Goal: Information Seeking & Learning: Learn about a topic

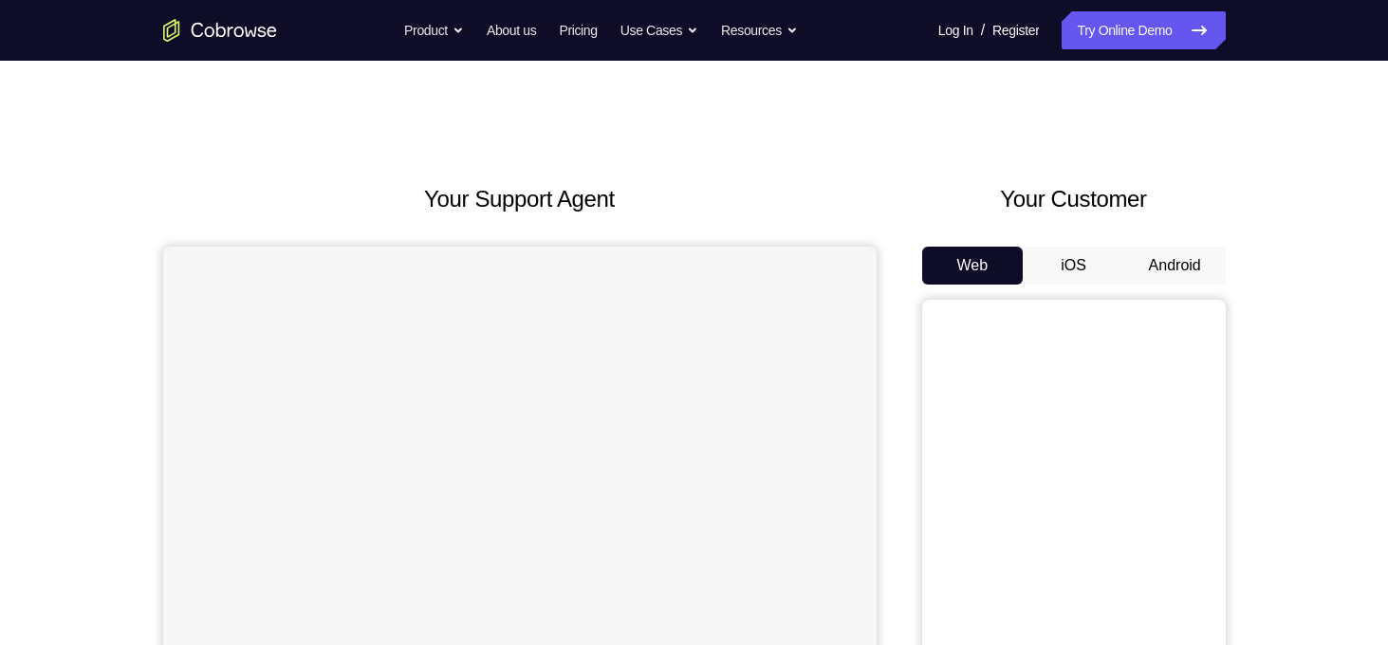
click at [1171, 266] on button "Android" at bounding box center [1175, 266] width 102 height 38
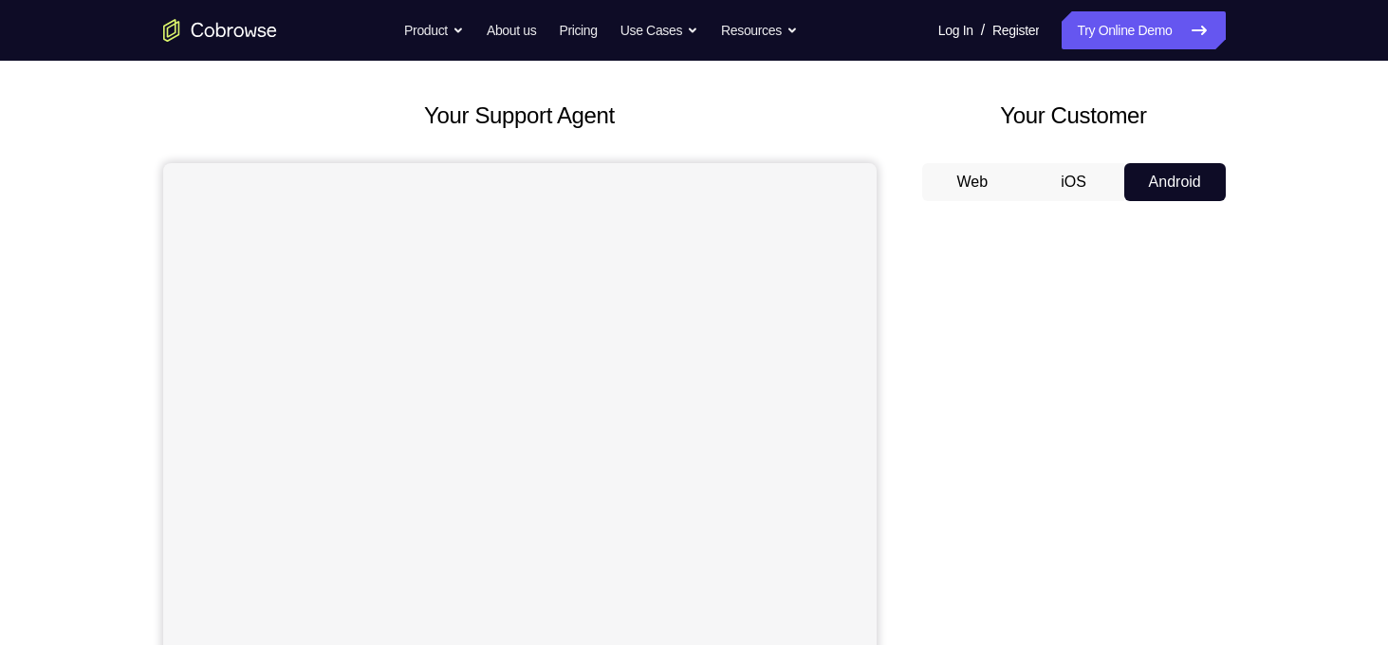
scroll to position [85, 0]
click at [1060, 172] on button "iOS" at bounding box center [1074, 180] width 102 height 38
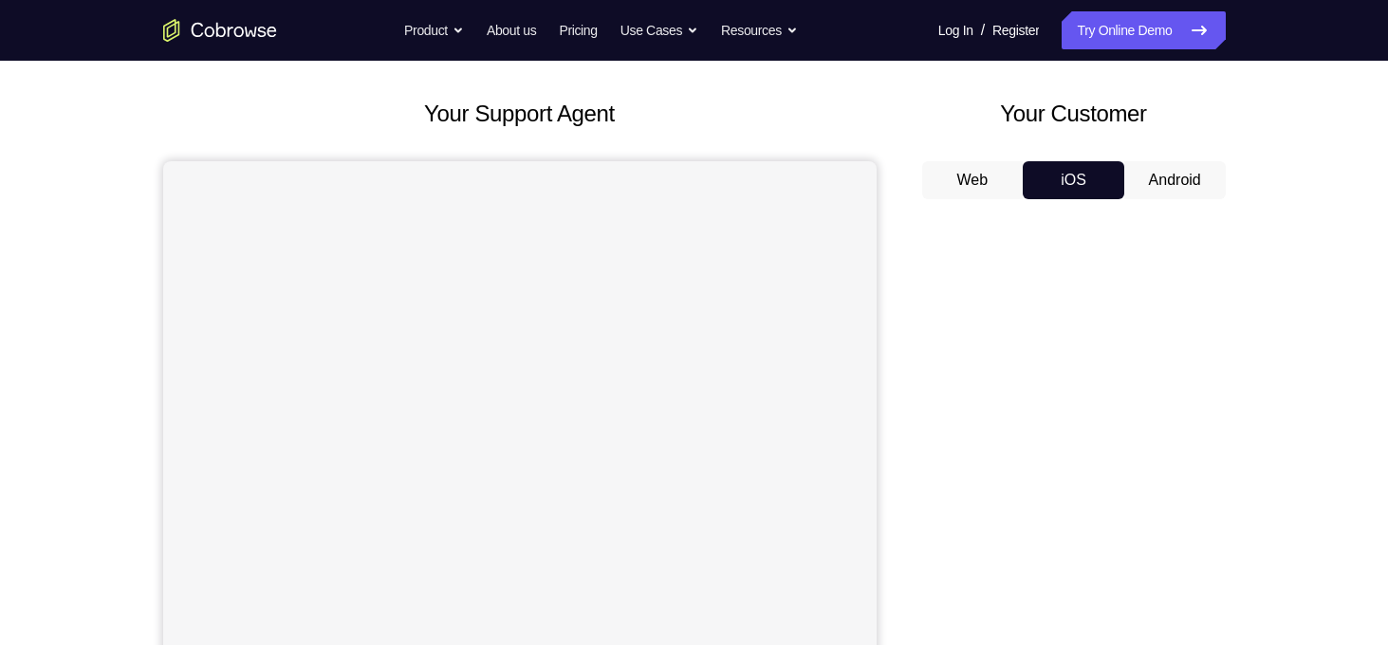
click at [979, 178] on button "Web" at bounding box center [973, 180] width 102 height 38
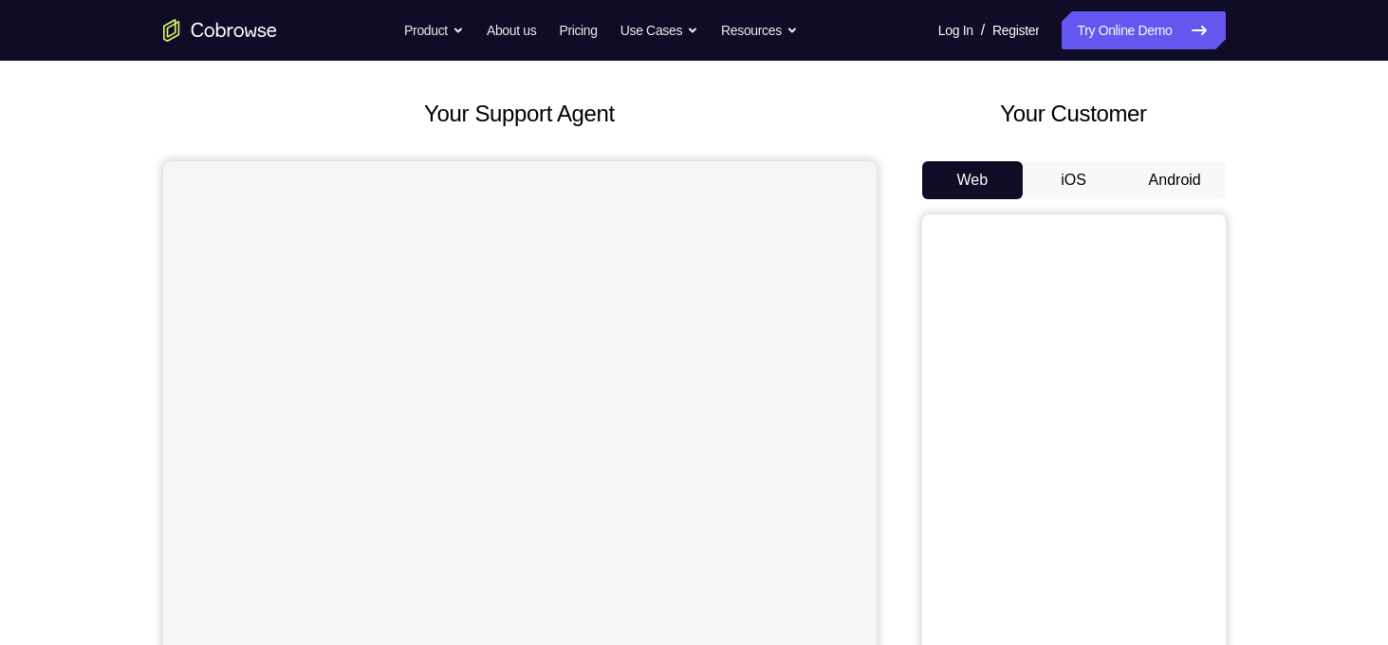
click at [1208, 181] on button "Android" at bounding box center [1175, 180] width 102 height 38
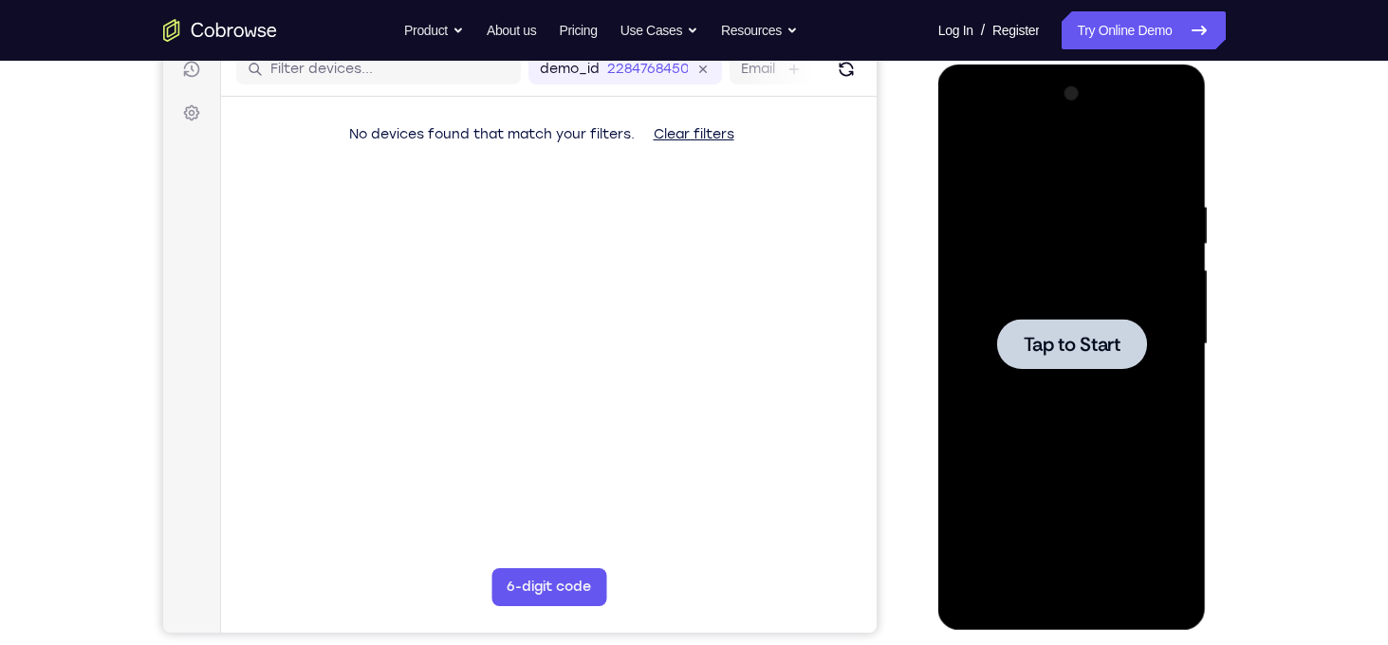
scroll to position [0, 0]
click at [959, 318] on div at bounding box center [1071, 344] width 239 height 531
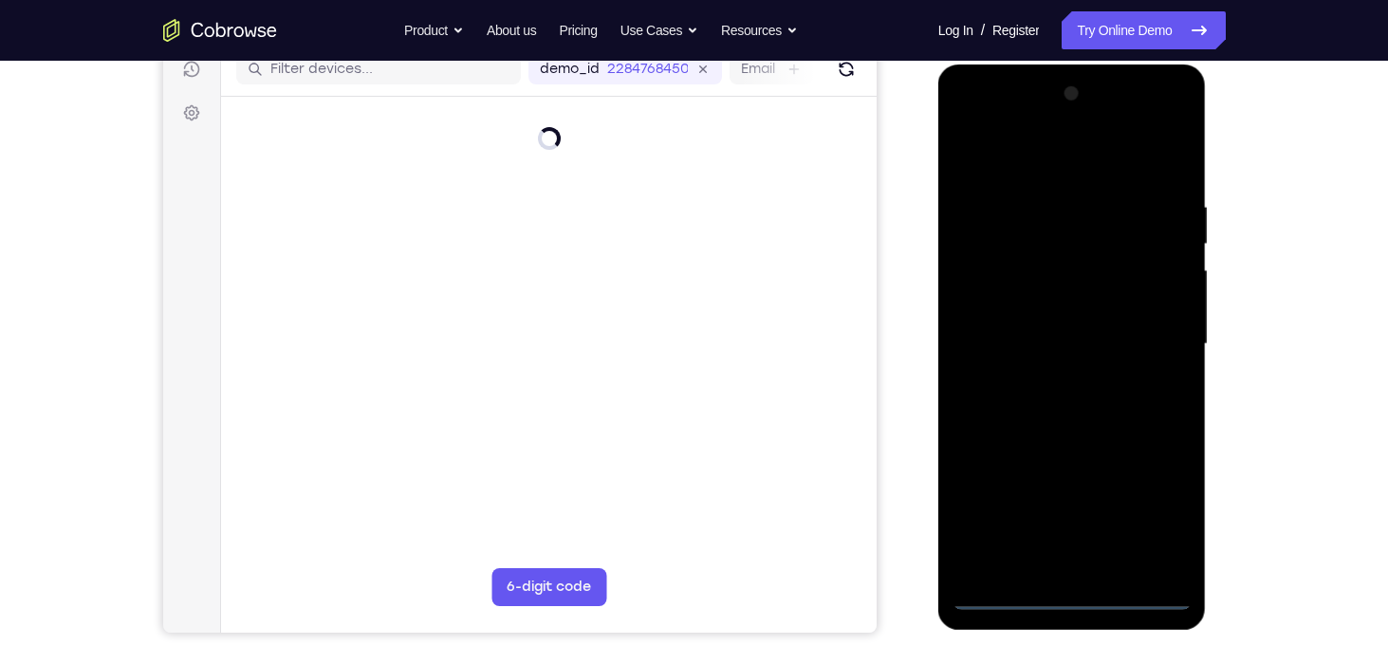
click at [1063, 592] on div at bounding box center [1071, 344] width 239 height 531
click at [1097, 592] on div at bounding box center [1071, 344] width 239 height 531
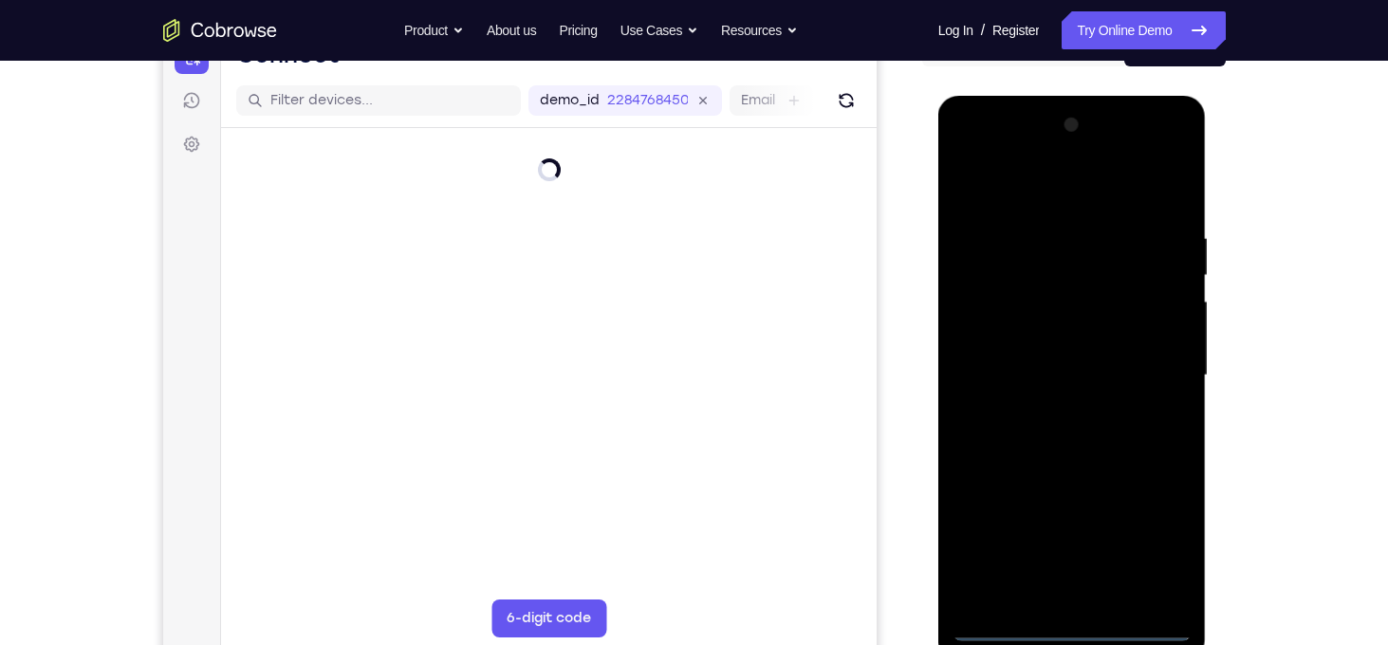
scroll to position [220, 0]
click at [1154, 536] on div at bounding box center [1071, 373] width 239 height 531
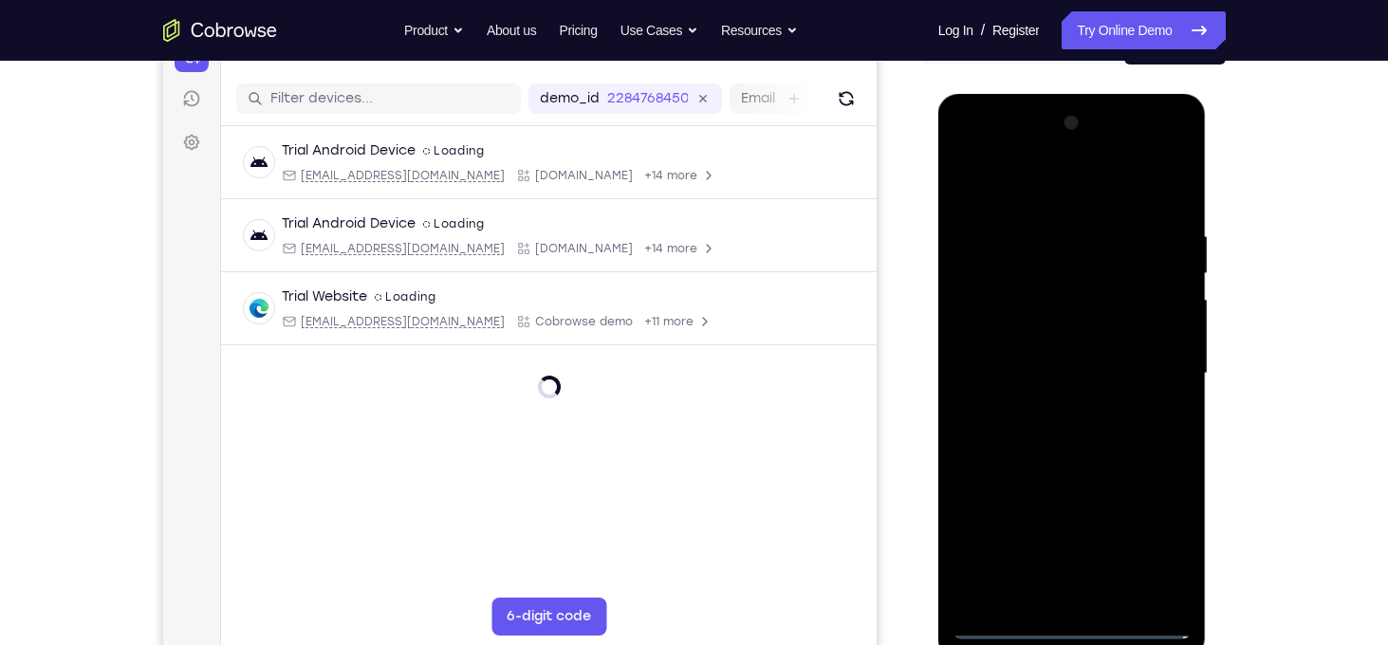
click at [1160, 538] on div at bounding box center [1071, 373] width 239 height 531
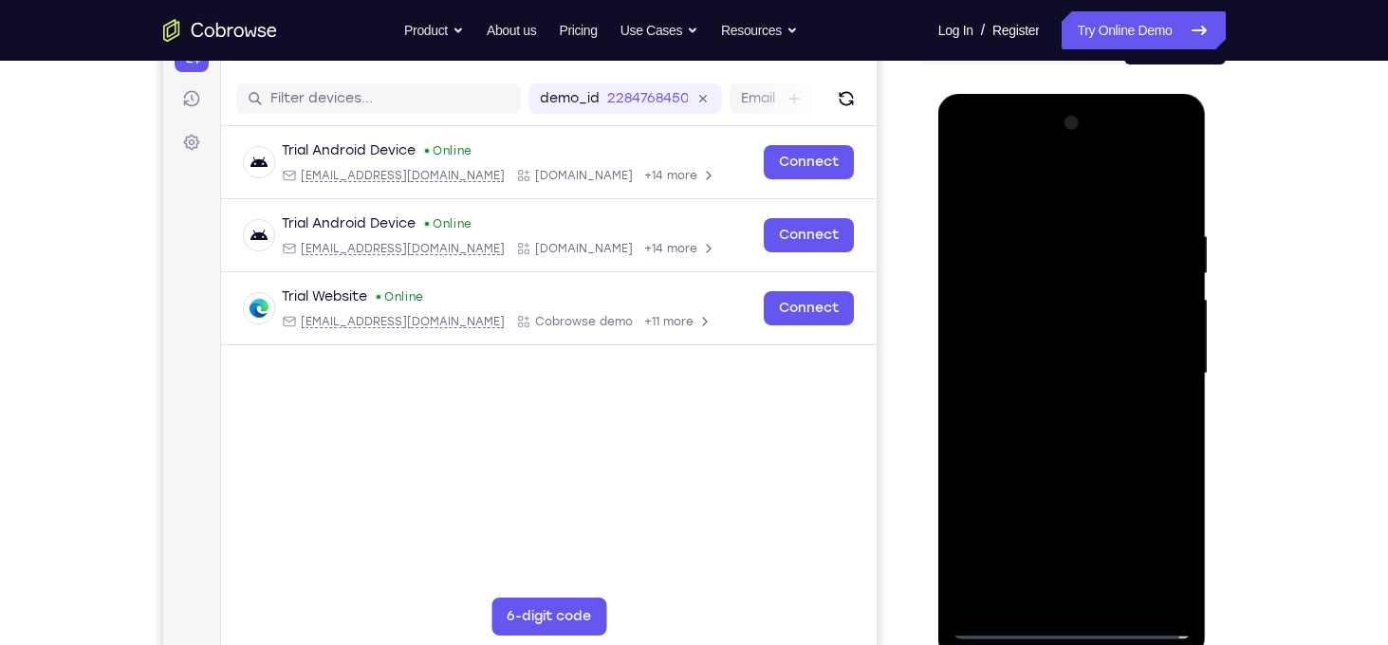
click at [1161, 538] on div at bounding box center [1071, 373] width 239 height 531
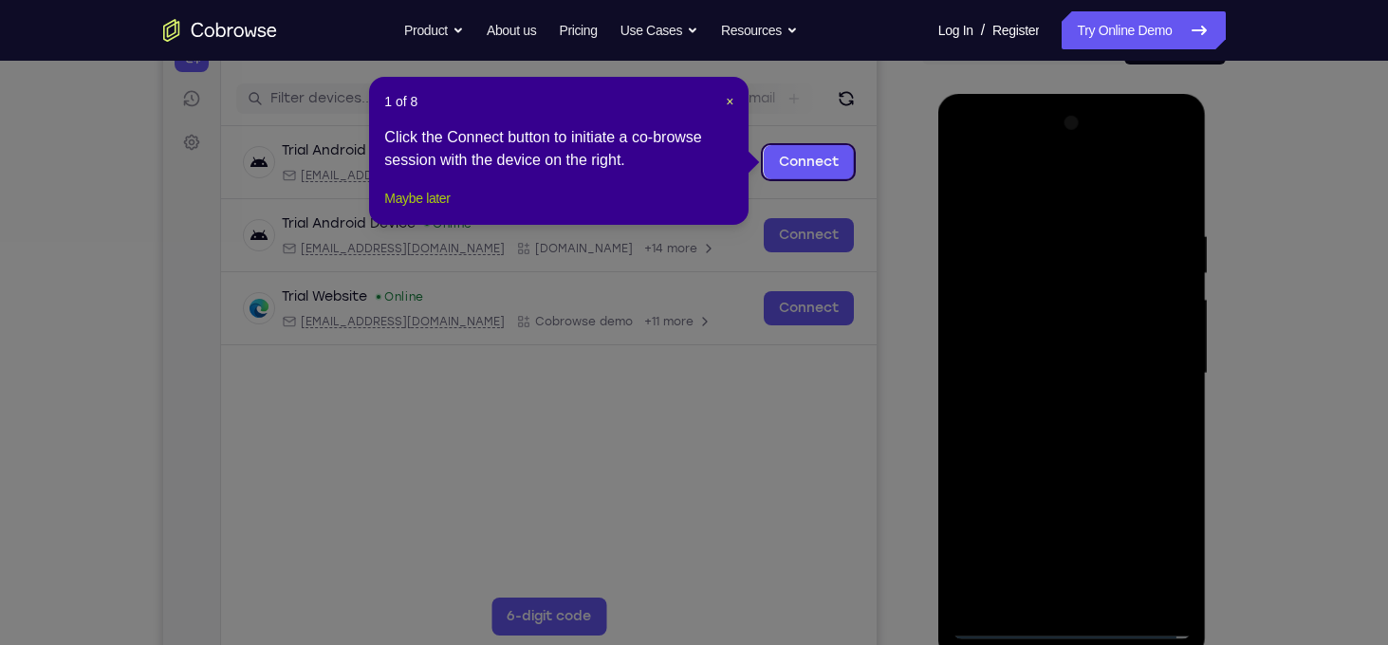
click at [450, 210] on button "Maybe later" at bounding box center [416, 198] width 65 height 23
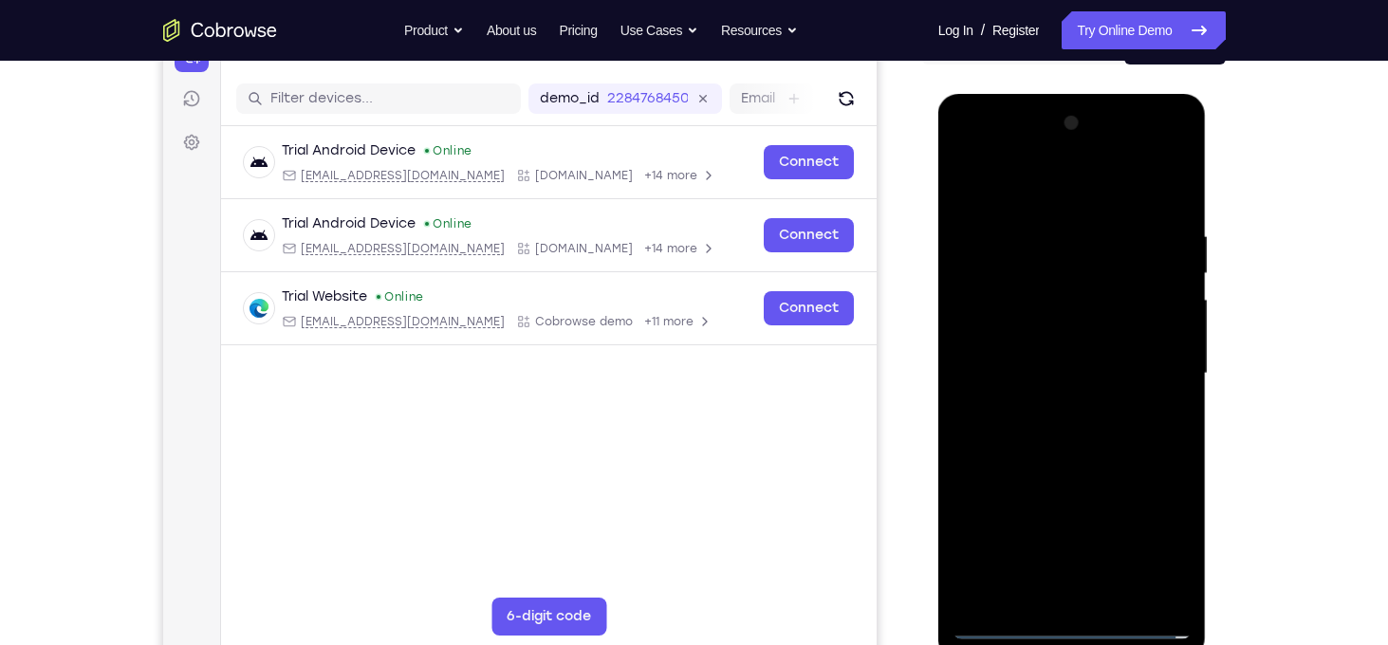
click at [1014, 187] on div at bounding box center [1071, 373] width 239 height 531
click at [1150, 370] on div at bounding box center [1071, 373] width 239 height 531
click at [1048, 406] on div at bounding box center [1071, 373] width 239 height 531
click at [1052, 463] on div at bounding box center [1071, 373] width 239 height 531
click at [1025, 271] on div at bounding box center [1071, 373] width 239 height 531
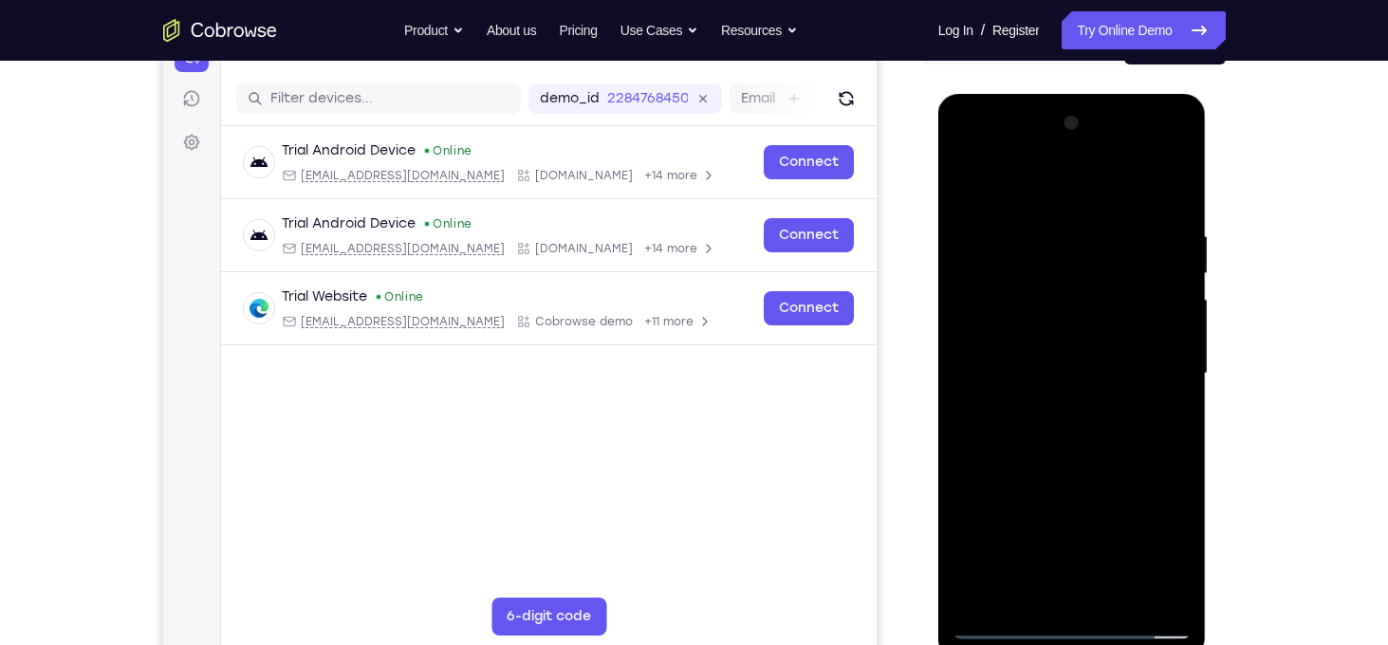
click at [1033, 325] on div at bounding box center [1071, 373] width 239 height 531
click at [1025, 288] on div at bounding box center [1071, 373] width 239 height 531
click at [1023, 335] on div at bounding box center [1071, 373] width 239 height 531
click at [1058, 423] on div at bounding box center [1071, 373] width 239 height 531
click at [1067, 325] on div at bounding box center [1071, 373] width 239 height 531
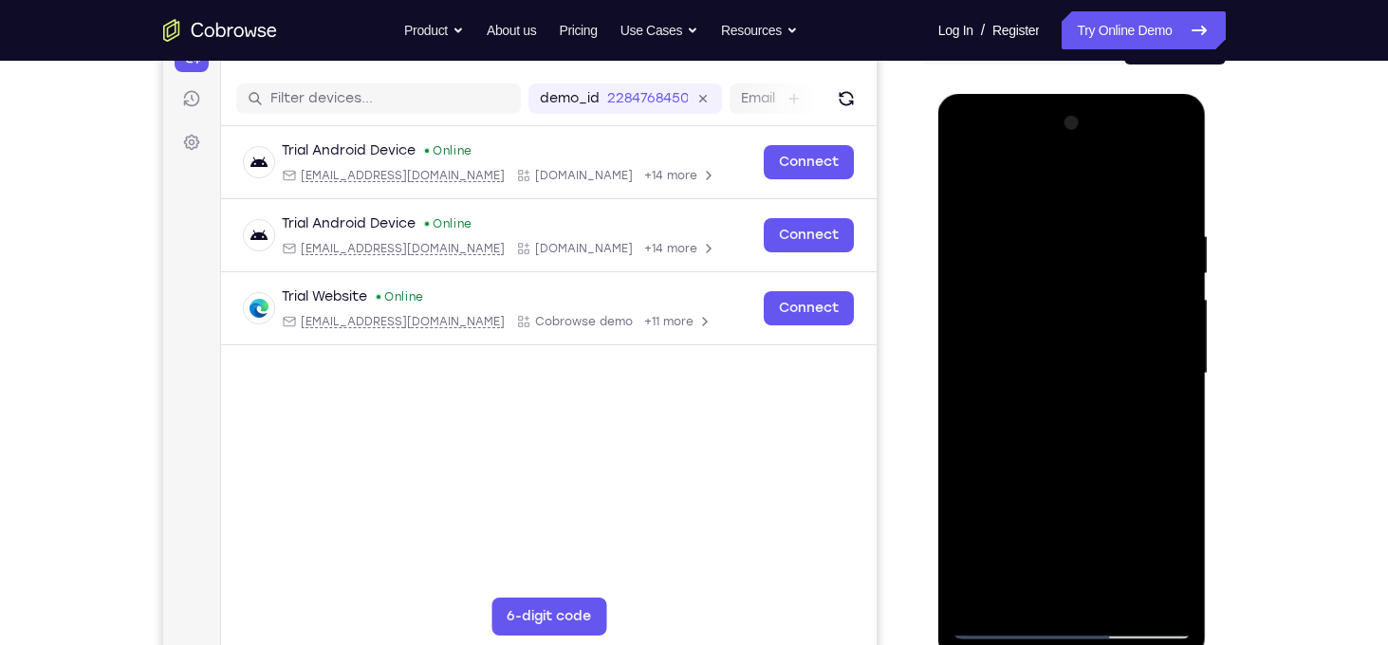
click at [1002, 378] on div at bounding box center [1071, 373] width 239 height 531
click at [1017, 339] on div at bounding box center [1071, 373] width 239 height 531
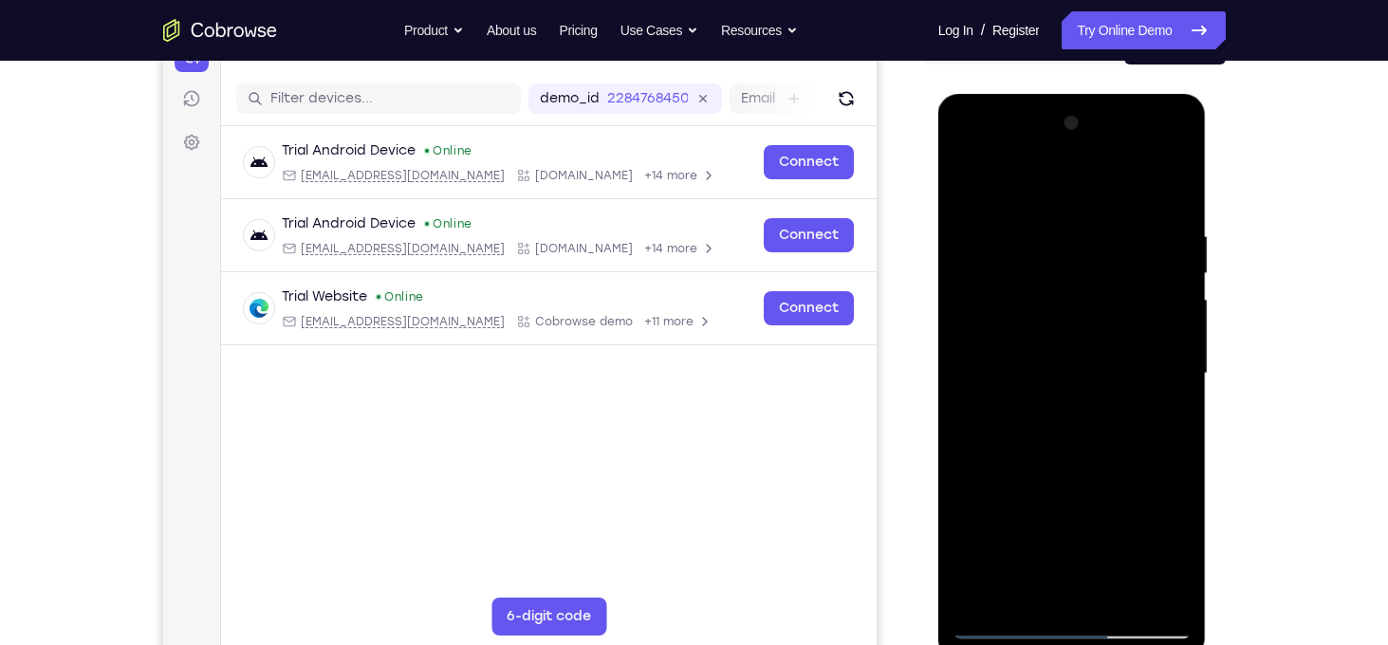
click at [1017, 339] on div at bounding box center [1071, 373] width 239 height 531
click at [1025, 337] on div at bounding box center [1071, 373] width 239 height 531
click at [967, 179] on div at bounding box center [1071, 373] width 239 height 531
click at [1053, 328] on div at bounding box center [1071, 373] width 239 height 531
click at [1033, 288] on div at bounding box center [1071, 373] width 239 height 531
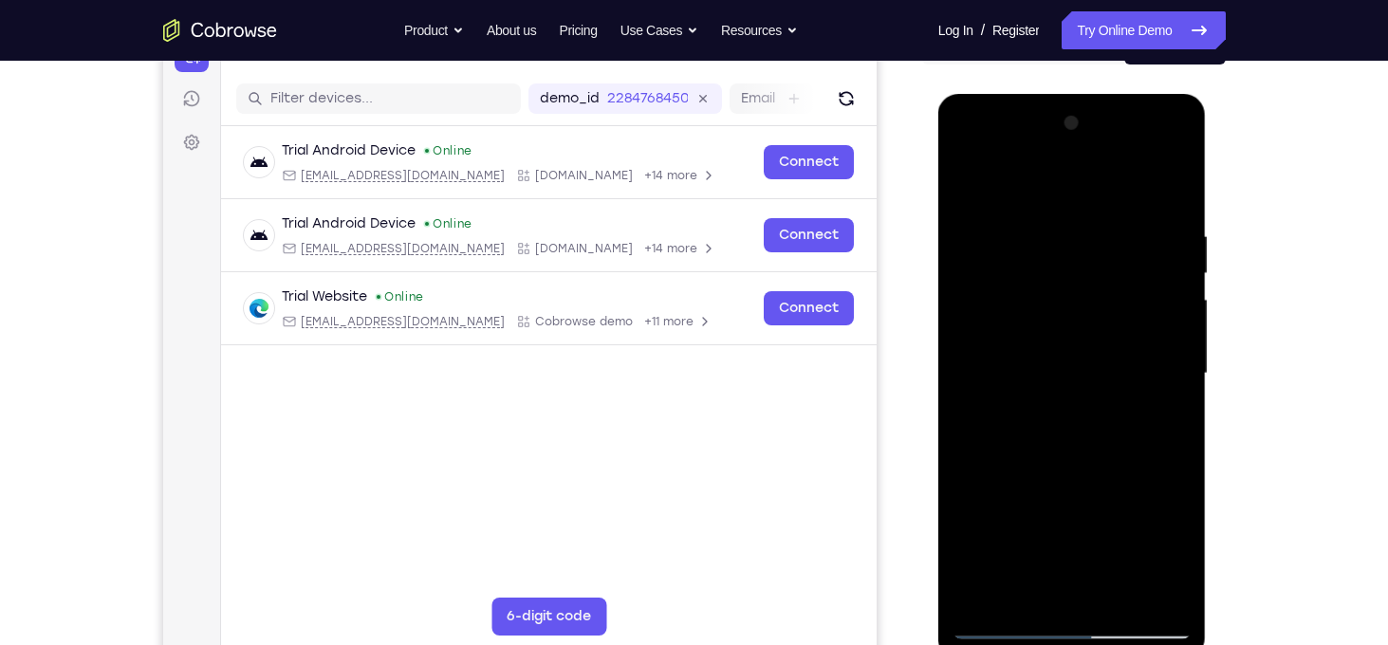
click at [1018, 333] on div at bounding box center [1071, 373] width 239 height 531
click at [1085, 444] on div at bounding box center [1071, 373] width 239 height 531
drag, startPoint x: 1154, startPoint y: 228, endPoint x: 1061, endPoint y: 242, distance: 93.1
click at [1061, 242] on div at bounding box center [1071, 373] width 239 height 531
drag, startPoint x: 1165, startPoint y: 233, endPoint x: 1018, endPoint y: 246, distance: 147.6
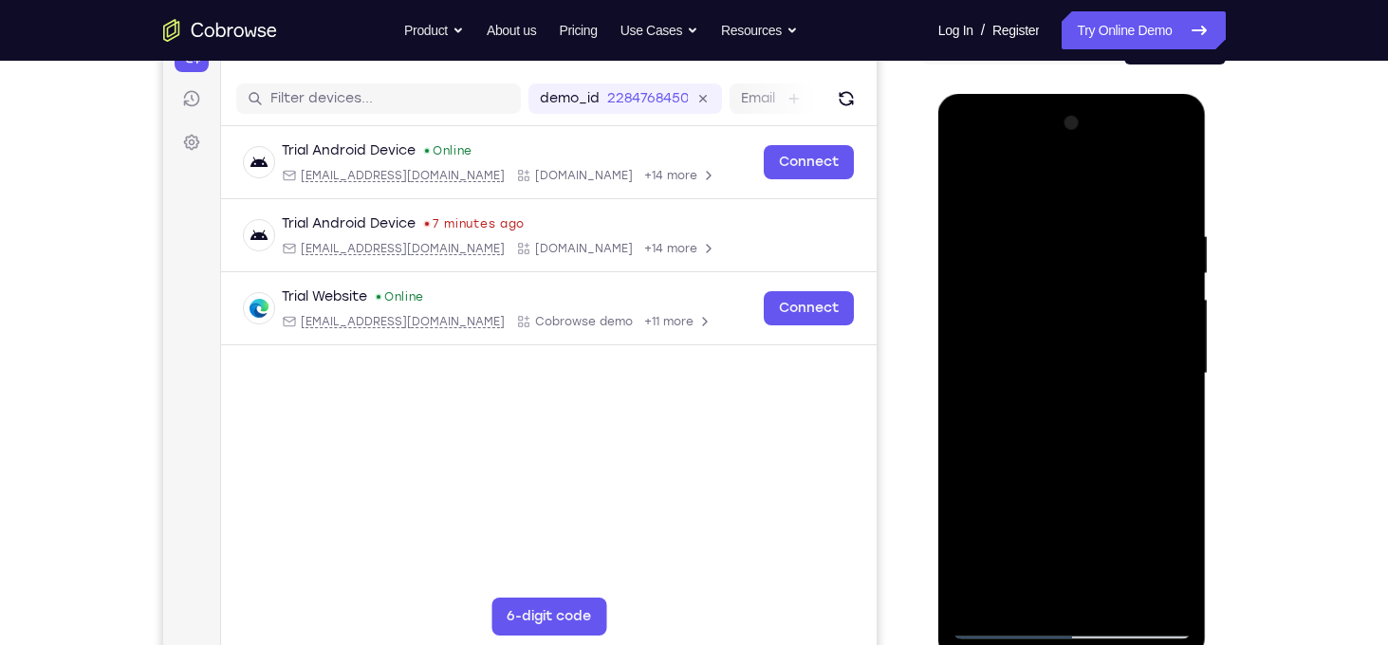
click at [1018, 246] on div at bounding box center [1071, 373] width 239 height 531
drag, startPoint x: 1046, startPoint y: 447, endPoint x: 1101, endPoint y: 291, distance: 165.0
click at [1101, 291] on div at bounding box center [1071, 373] width 239 height 531
click at [1168, 295] on div at bounding box center [1071, 373] width 239 height 531
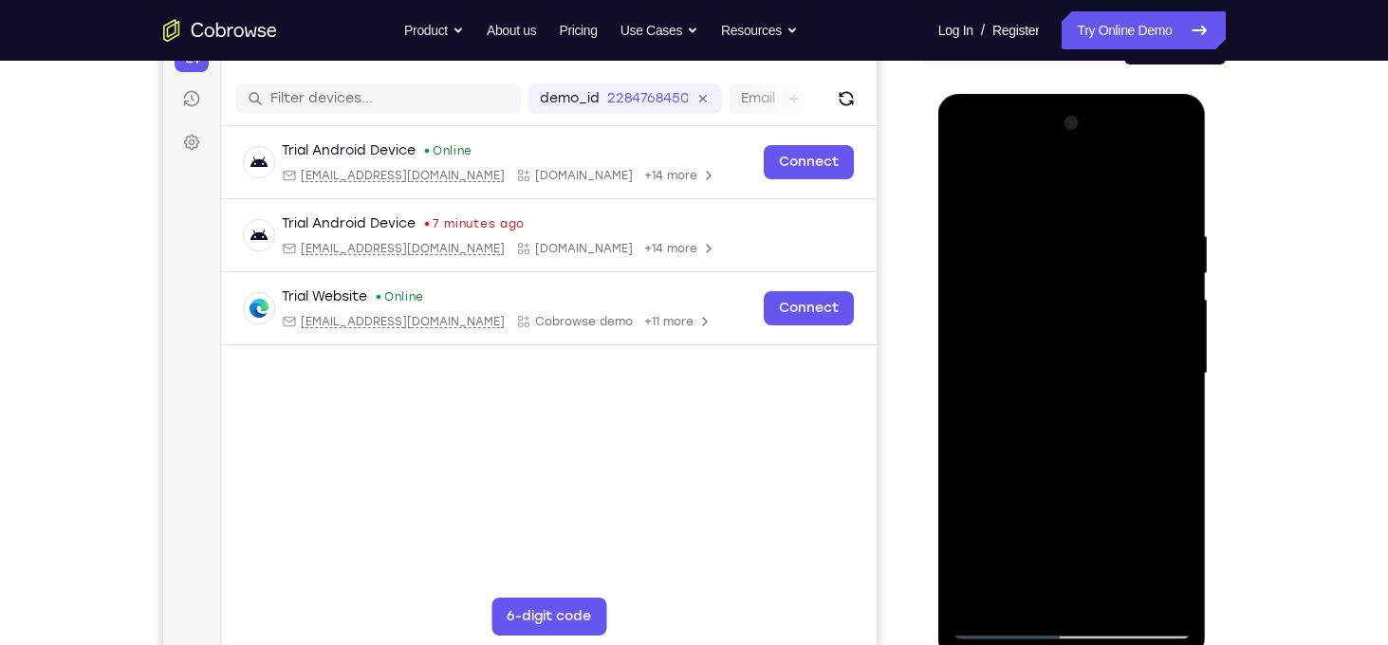
drag, startPoint x: 1117, startPoint y: 473, endPoint x: 1142, endPoint y: 318, distance: 157.5
click at [1142, 318] on div at bounding box center [1071, 373] width 239 height 531
drag, startPoint x: 1123, startPoint y: 512, endPoint x: 1135, endPoint y: 317, distance: 195.7
click at [1135, 317] on div at bounding box center [1071, 373] width 239 height 531
drag, startPoint x: 1133, startPoint y: 522, endPoint x: 1129, endPoint y: 225, distance: 296.9
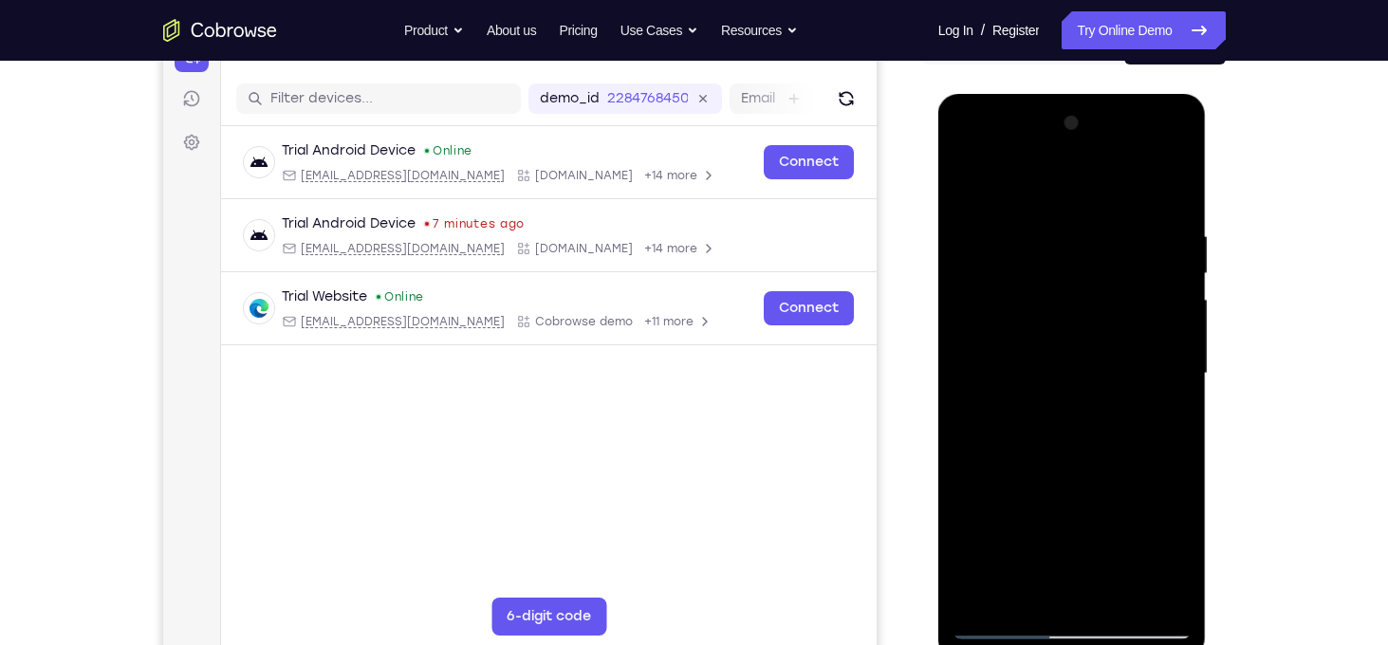
click at [1129, 225] on div at bounding box center [1071, 373] width 239 height 531
drag, startPoint x: 1114, startPoint y: 519, endPoint x: 1111, endPoint y: 291, distance: 227.7
click at [1111, 291] on div at bounding box center [1071, 373] width 239 height 531
click at [1098, 568] on div at bounding box center [1071, 373] width 239 height 531
click at [1178, 566] on div at bounding box center [1071, 373] width 239 height 531
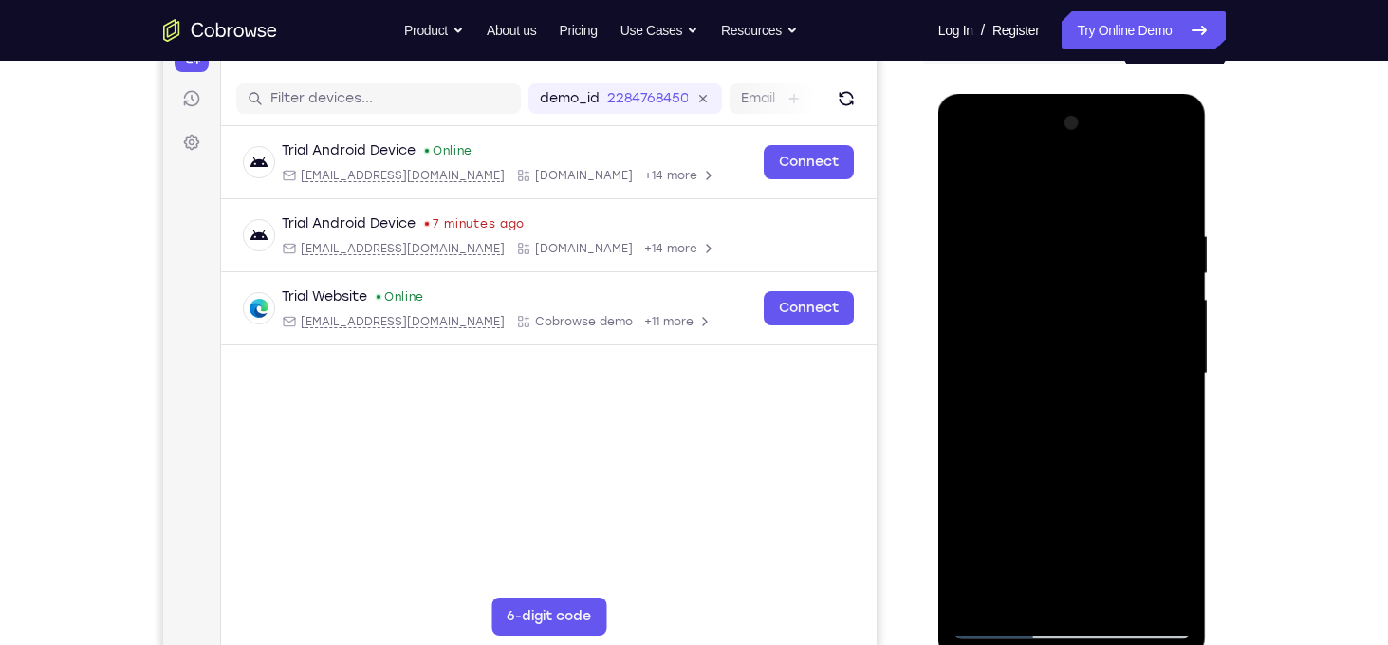
drag, startPoint x: 1101, startPoint y: 439, endPoint x: 1117, endPoint y: 272, distance: 167.6
click at [1117, 272] on div at bounding box center [1071, 373] width 239 height 531
click at [1117, 595] on div at bounding box center [1071, 373] width 239 height 531
click at [1071, 595] on div at bounding box center [1071, 373] width 239 height 531
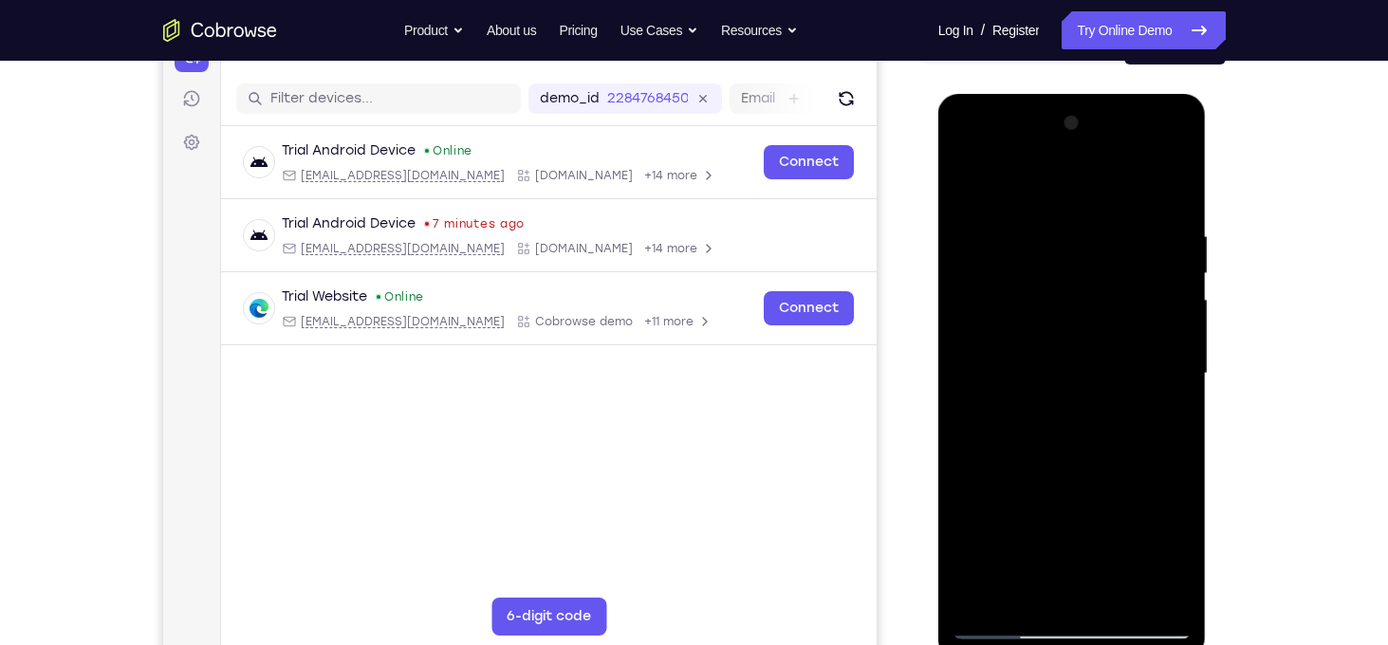
click at [1071, 595] on div at bounding box center [1071, 373] width 239 height 531
drag, startPoint x: 1094, startPoint y: 467, endPoint x: 1113, endPoint y: 287, distance: 180.3
click at [1113, 287] on div at bounding box center [1071, 373] width 239 height 531
click at [1063, 600] on div at bounding box center [1071, 373] width 239 height 531
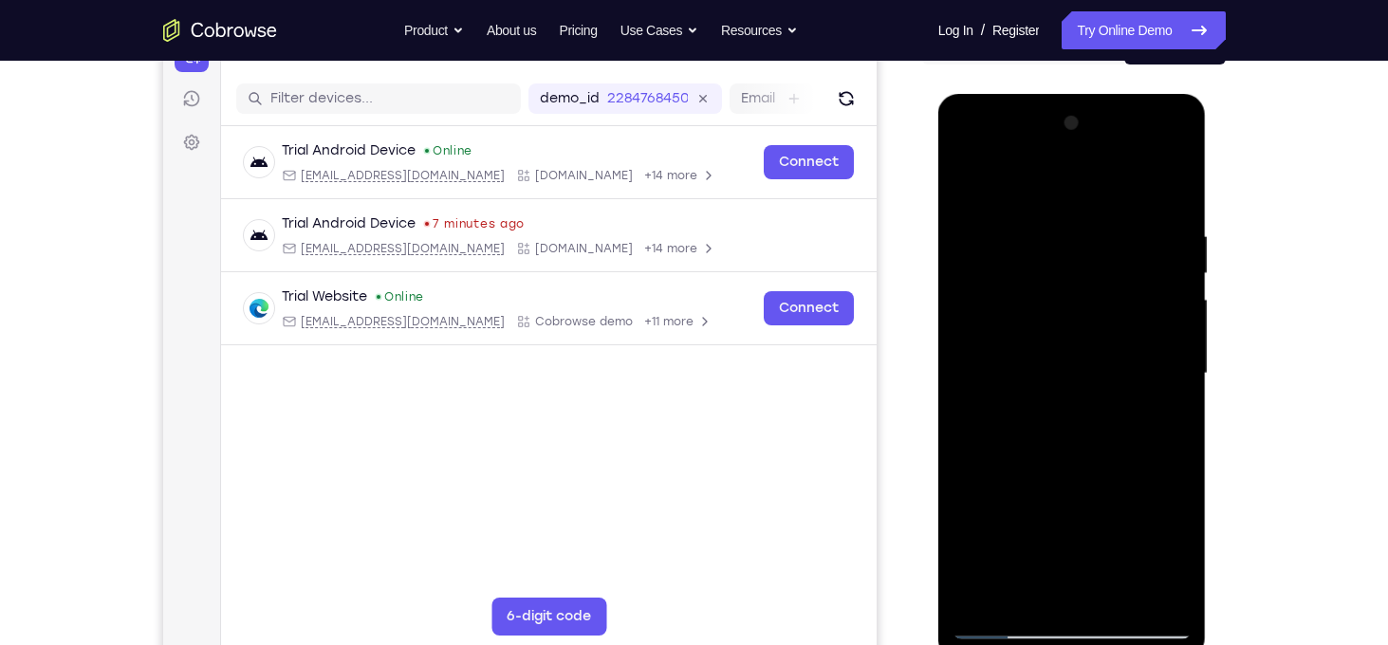
click at [1072, 594] on div at bounding box center [1071, 373] width 239 height 531
